Goal: Information Seeking & Learning: Learn about a topic

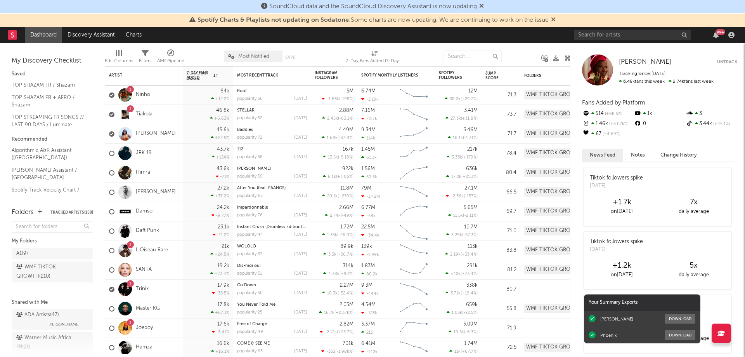
click at [716, 33] on div "99 +" at bounding box center [721, 32] width 10 height 6
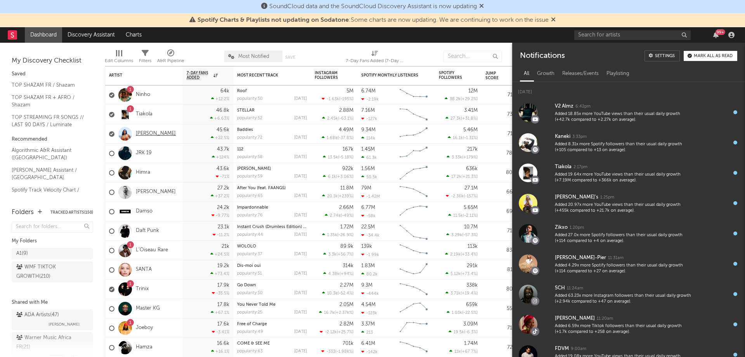
click at [165, 135] on link "[PERSON_NAME]" at bounding box center [156, 133] width 40 height 7
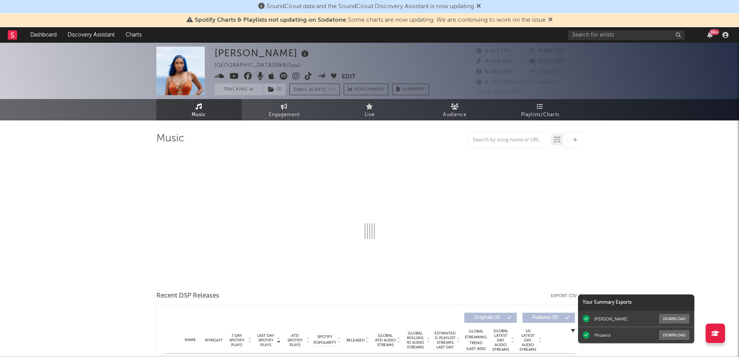
select select "6m"
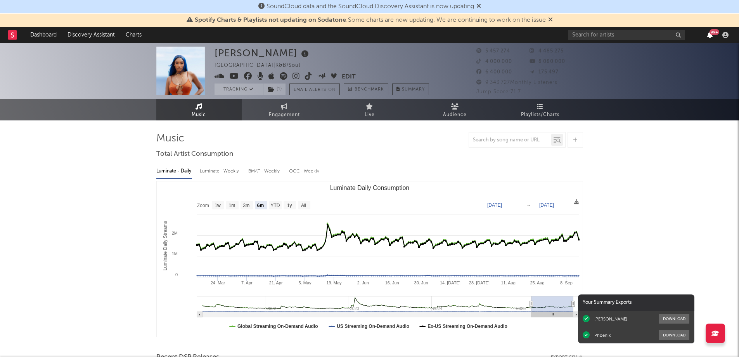
click at [713, 36] on icon "button" at bounding box center [710, 35] width 5 height 6
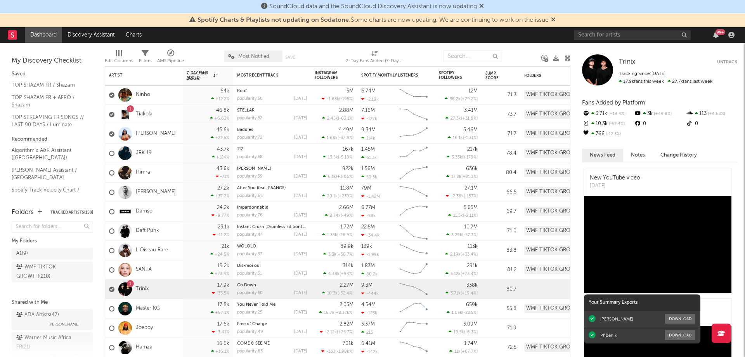
click at [555, 20] on icon at bounding box center [553, 19] width 5 height 6
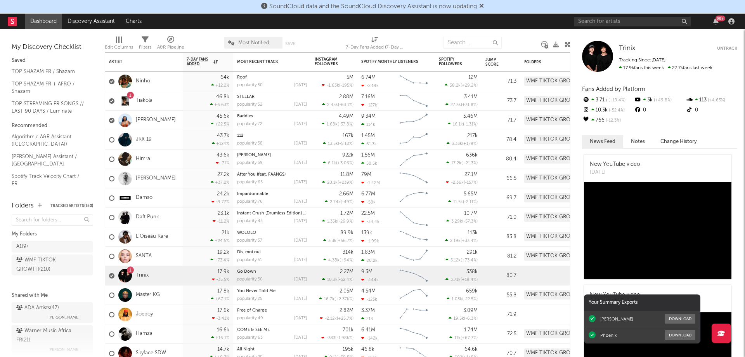
click at [716, 19] on div "99 +" at bounding box center [721, 19] width 10 height 6
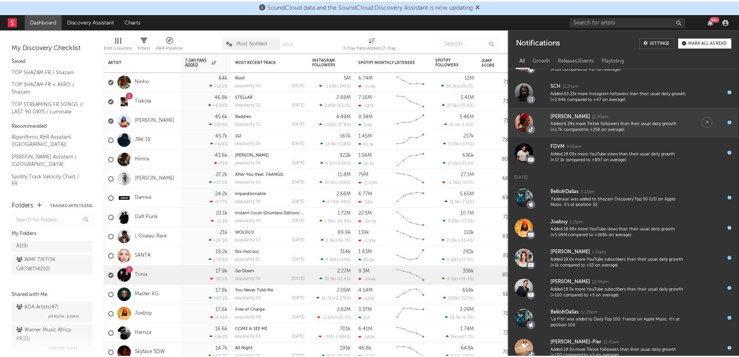
scroll to position [189, 0]
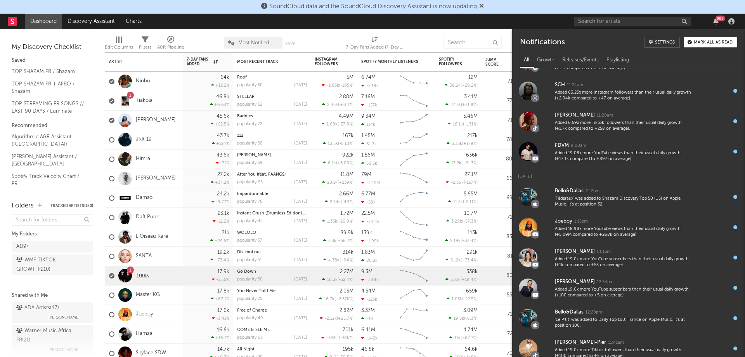
click at [145, 275] on link "Trinix" at bounding box center [142, 275] width 13 height 7
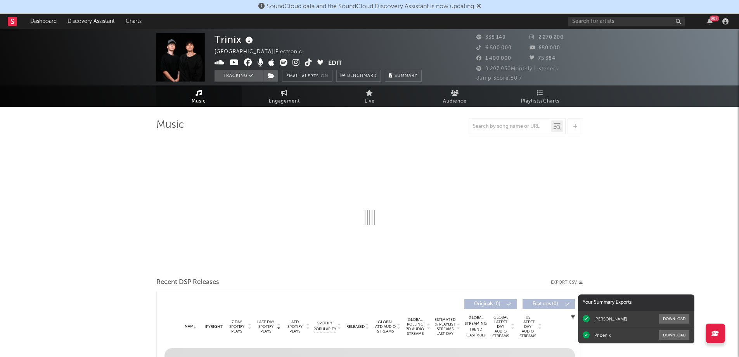
select select "6m"
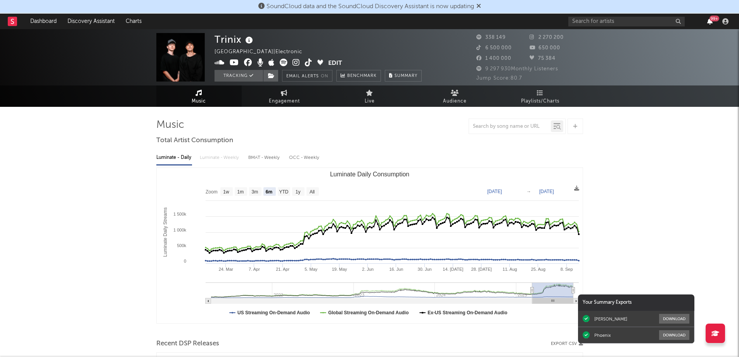
click at [710, 23] on icon "button" at bounding box center [710, 21] width 5 height 6
